Goal: Information Seeking & Learning: Find contact information

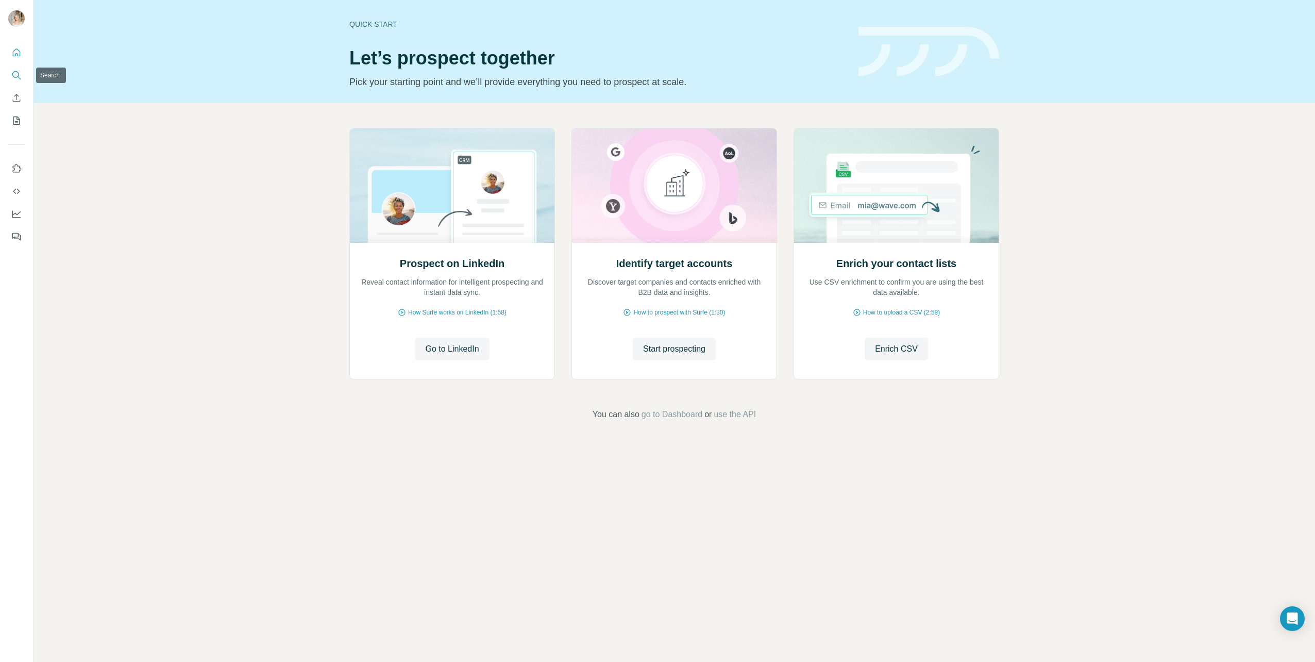
click at [12, 76] on icon "Search" at bounding box center [16, 75] width 10 height 10
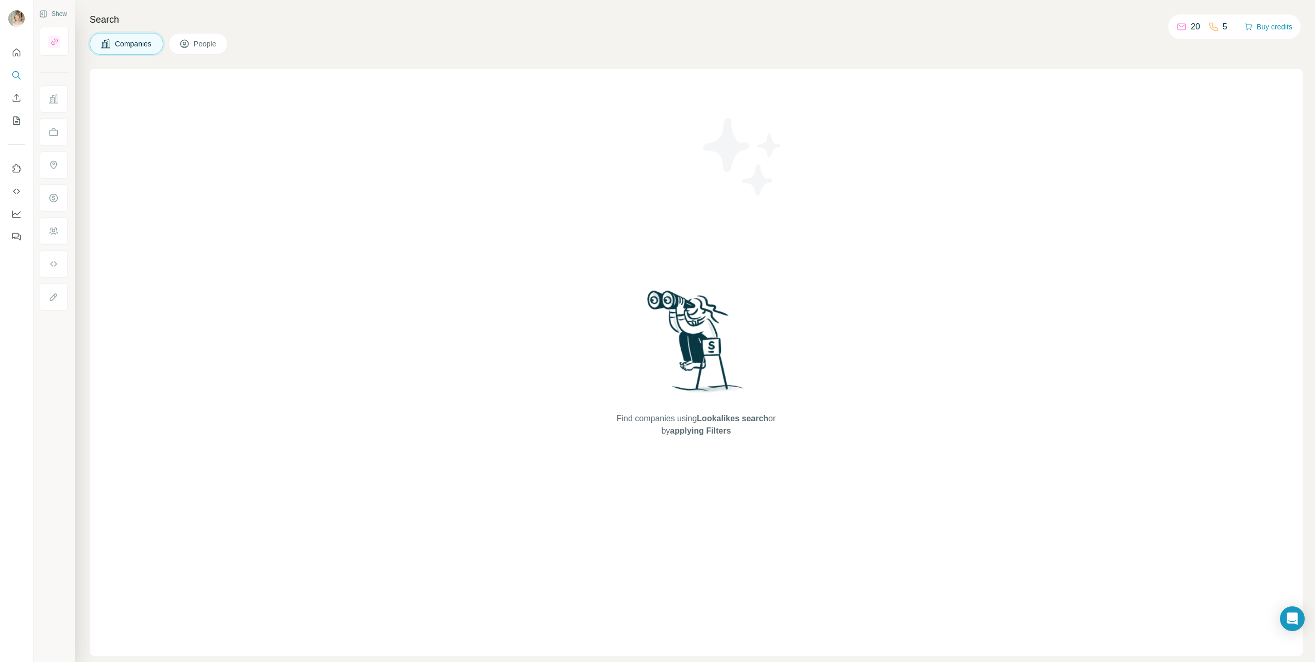
click at [214, 38] on button "People" at bounding box center [199, 44] width 60 height 22
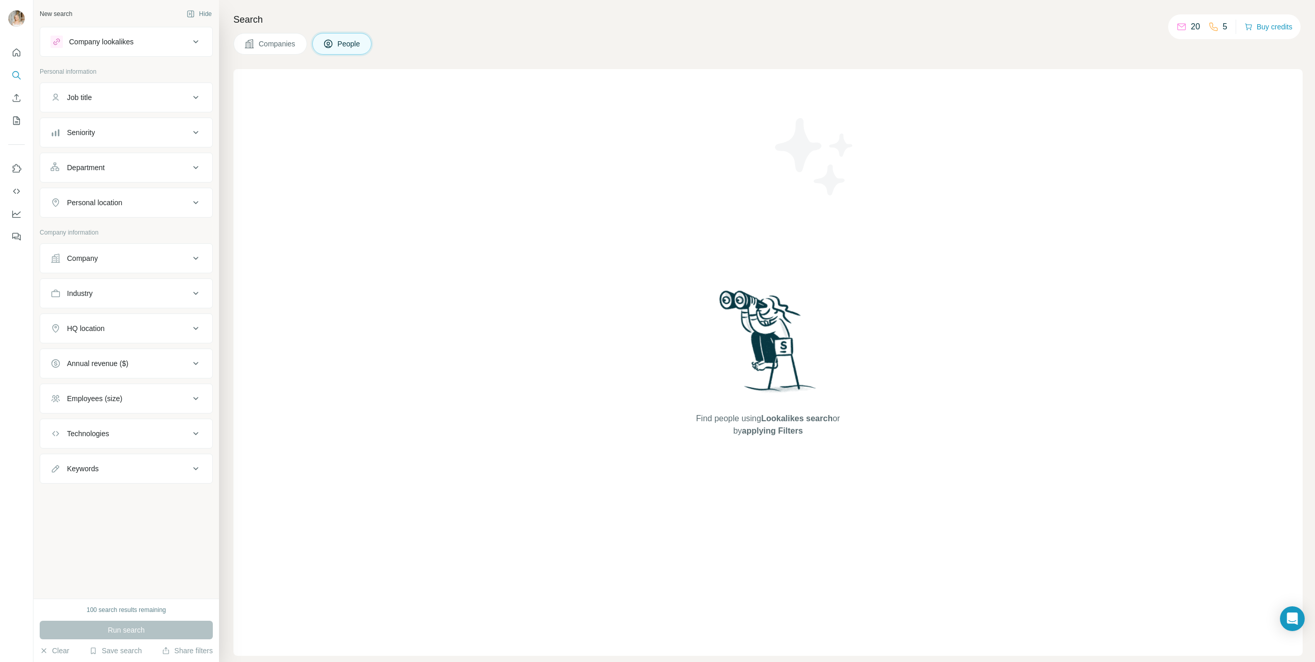
click at [758, 181] on div "Find people using Lookalikes search or by applying Filters" at bounding box center [769, 362] width 186 height 586
drag, startPoint x: 761, startPoint y: 258, endPoint x: 535, endPoint y: 201, distance: 233.2
click at [535, 201] on div "Find people using Lookalikes search or by applying Filters" at bounding box center [767, 362] width 1069 height 586
click at [16, 76] on icon "Search" at bounding box center [16, 75] width 10 height 10
click at [361, 39] on span "People" at bounding box center [350, 44] width 24 height 10
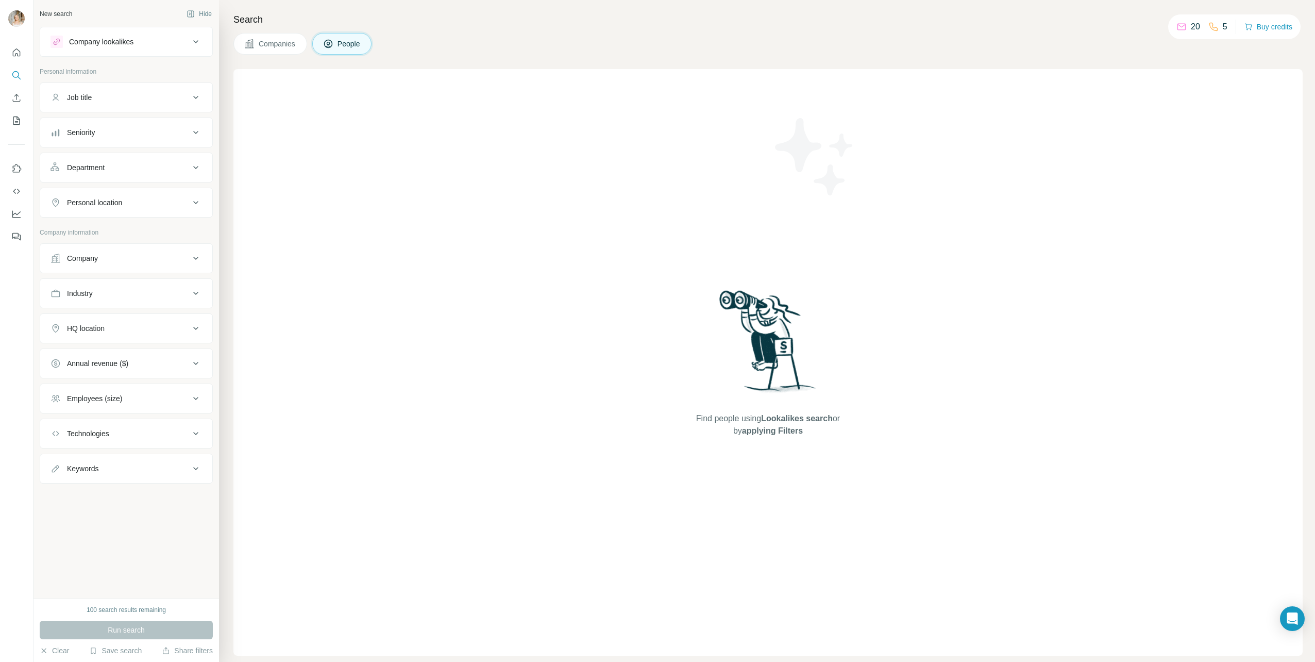
click at [138, 39] on div "Company lookalikes" at bounding box center [120, 42] width 139 height 12
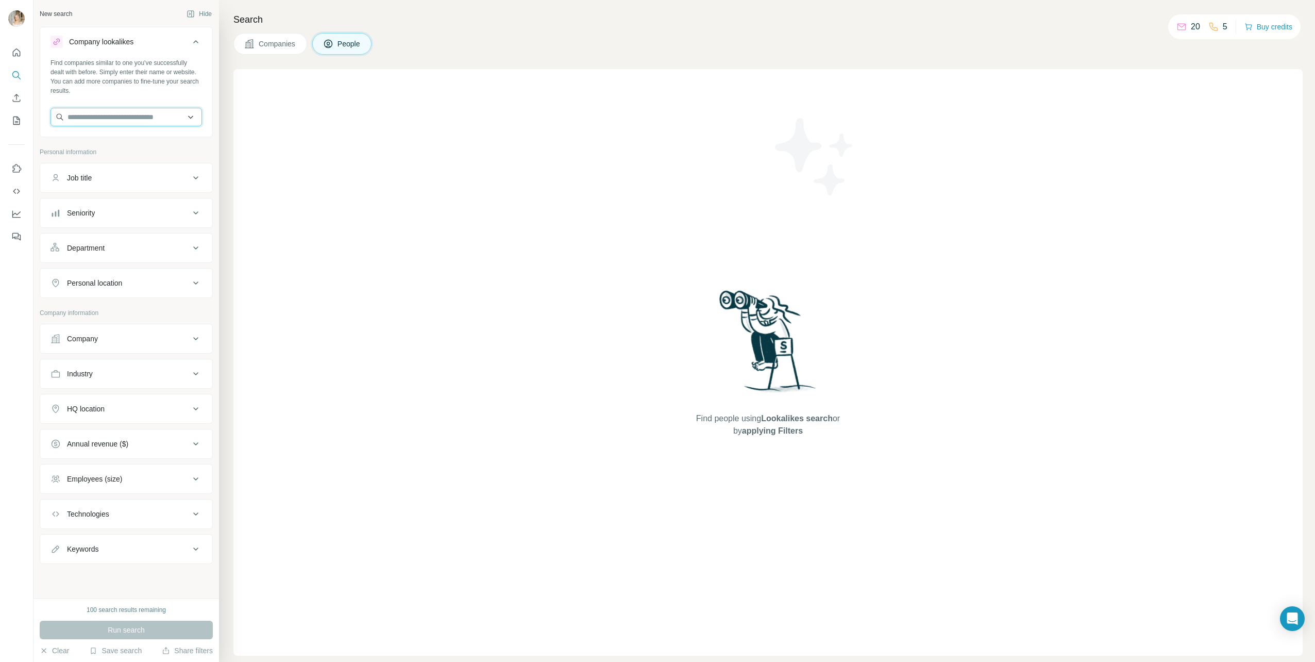
click at [144, 117] on input "text" at bounding box center [127, 117] width 152 height 19
type input "**********"
click at [78, 143] on div "[PERSON_NAME] Construction [DOMAIN_NAME]" at bounding box center [120, 145] width 123 height 20
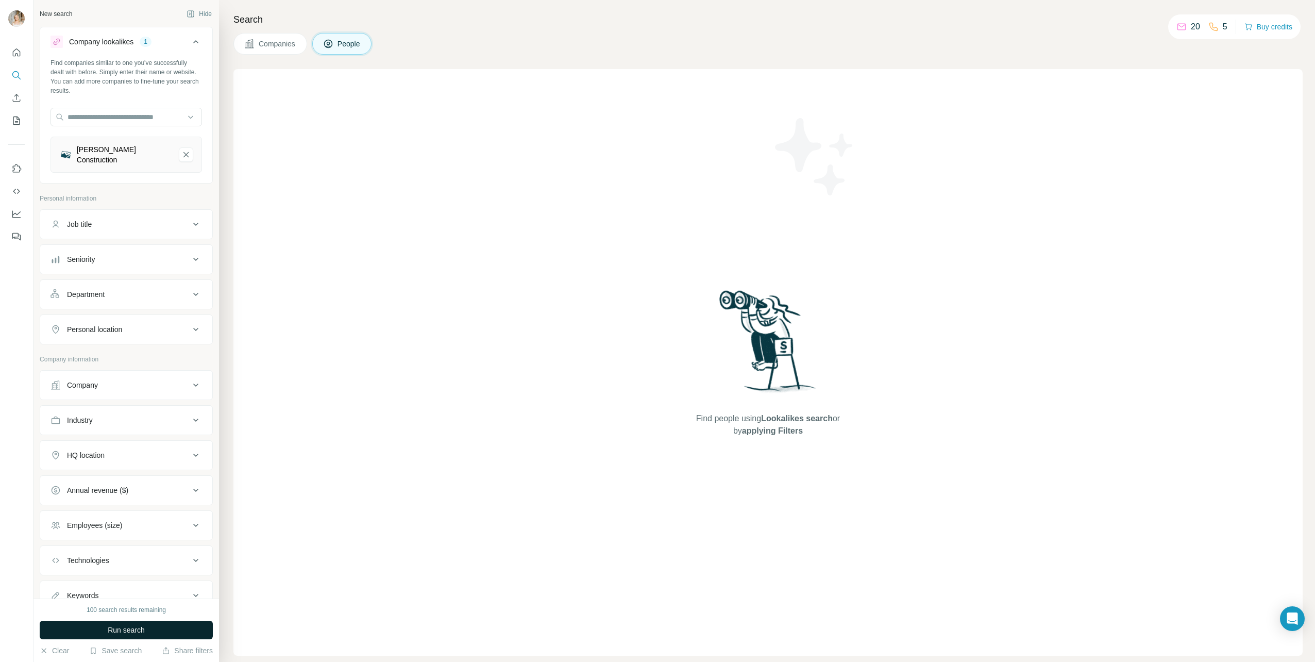
click at [177, 627] on button "Run search" at bounding box center [126, 629] width 173 height 19
click at [157, 219] on div "Job title" at bounding box center [120, 224] width 139 height 10
click at [154, 241] on input "text" at bounding box center [116, 250] width 131 height 19
type input "***"
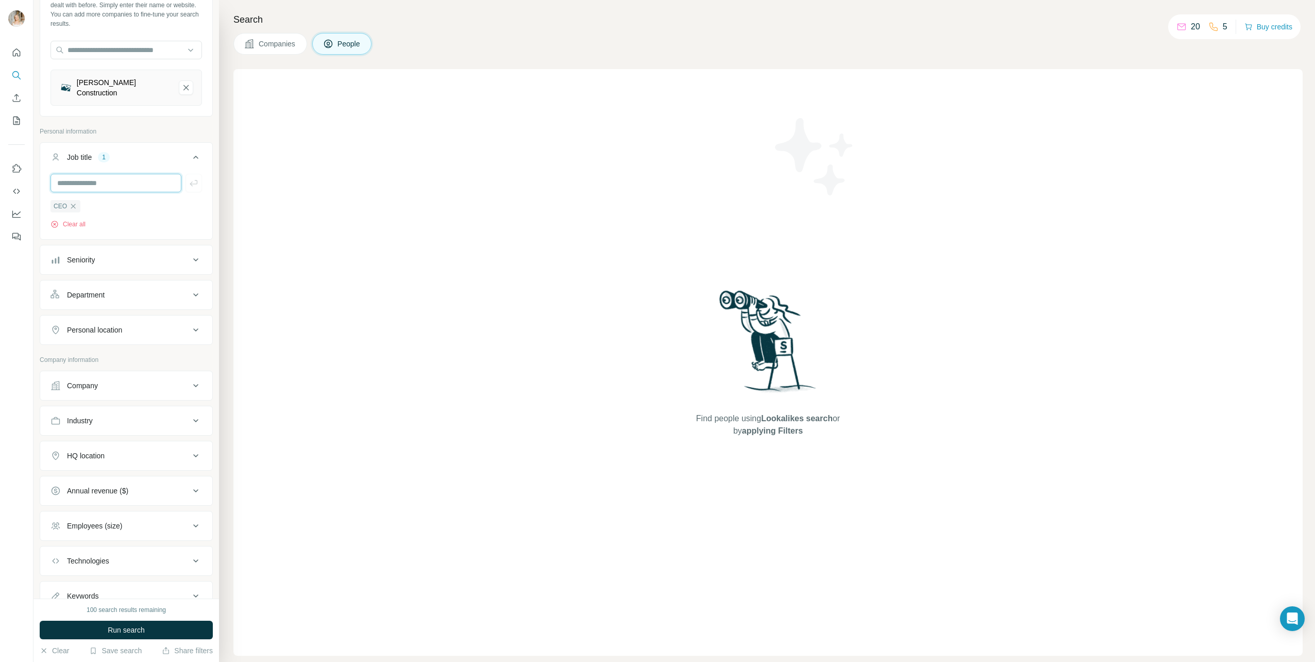
scroll to position [97, 0]
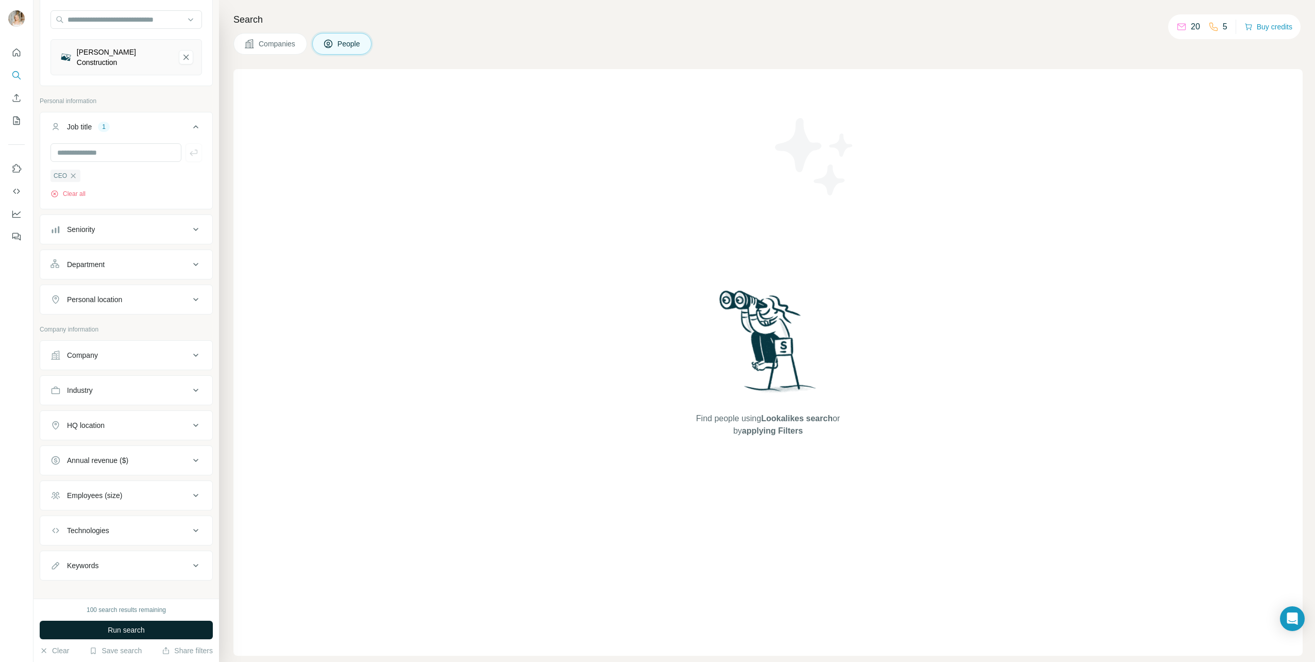
click at [149, 628] on button "Run search" at bounding box center [126, 629] width 173 height 19
click at [181, 54] on icon "Forde Construction-remove-button" at bounding box center [185, 57] width 9 height 10
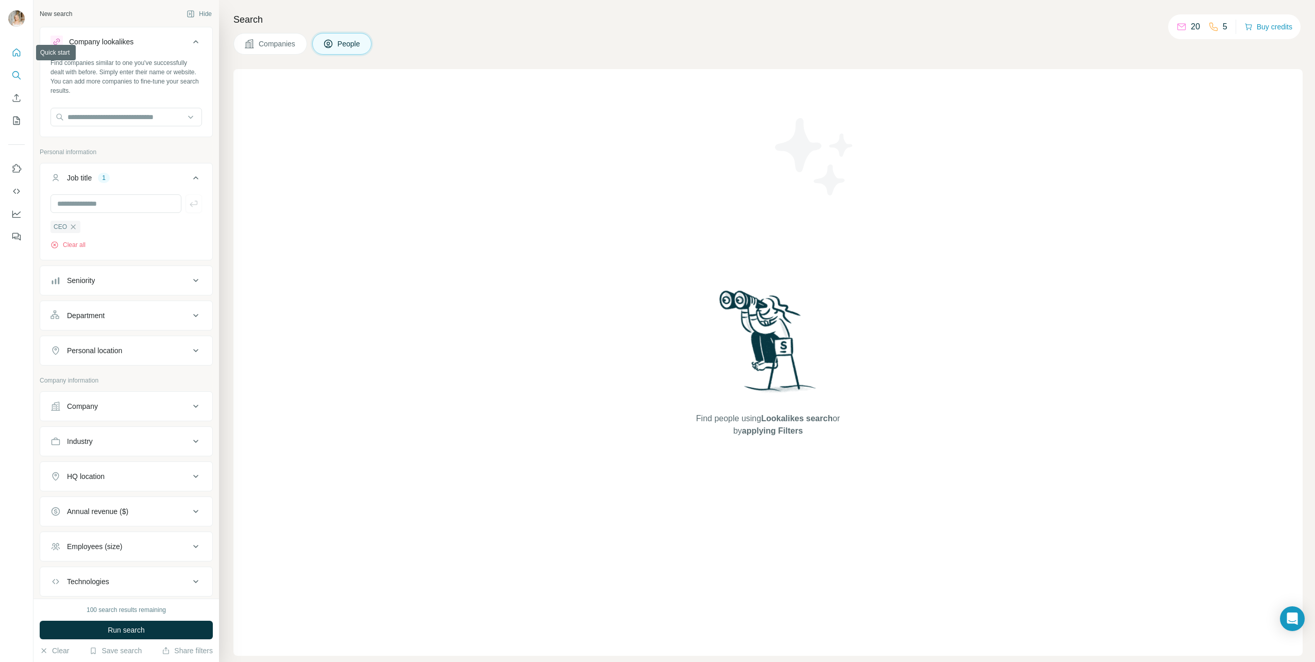
click at [13, 45] on button "Quick start" at bounding box center [16, 52] width 16 height 19
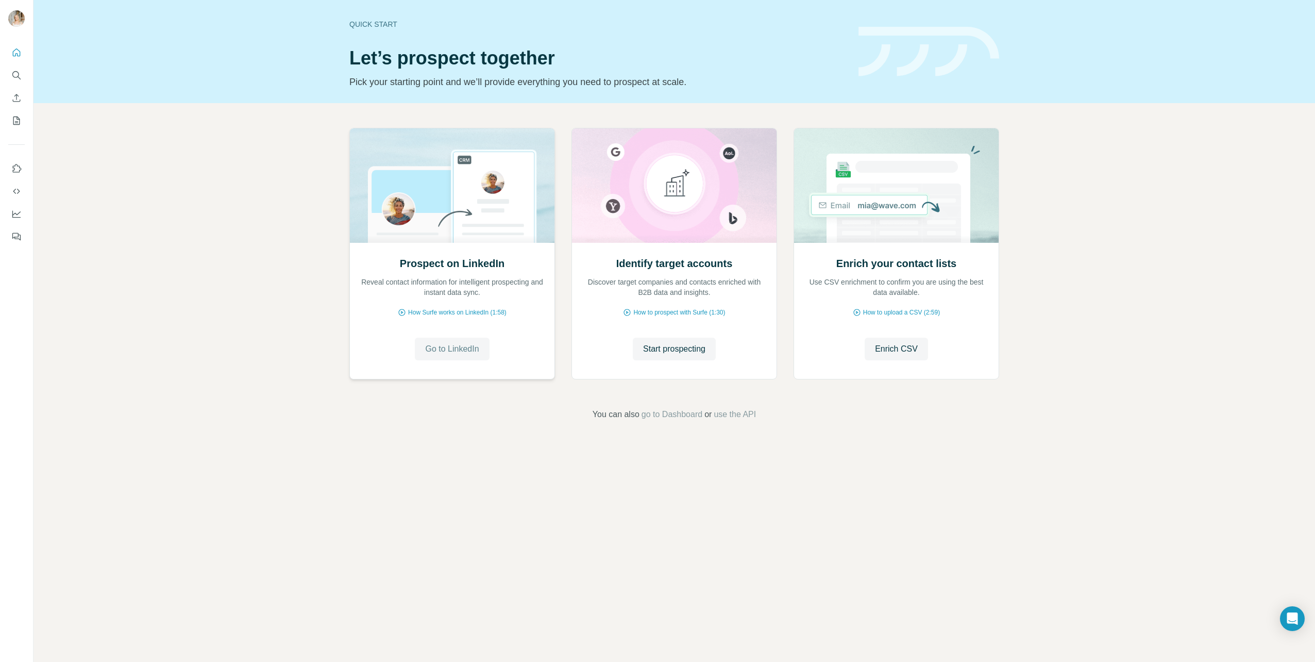
click at [459, 343] on span "Go to LinkedIn" at bounding box center [452, 349] width 54 height 12
